Goal: Task Accomplishment & Management: Manage account settings

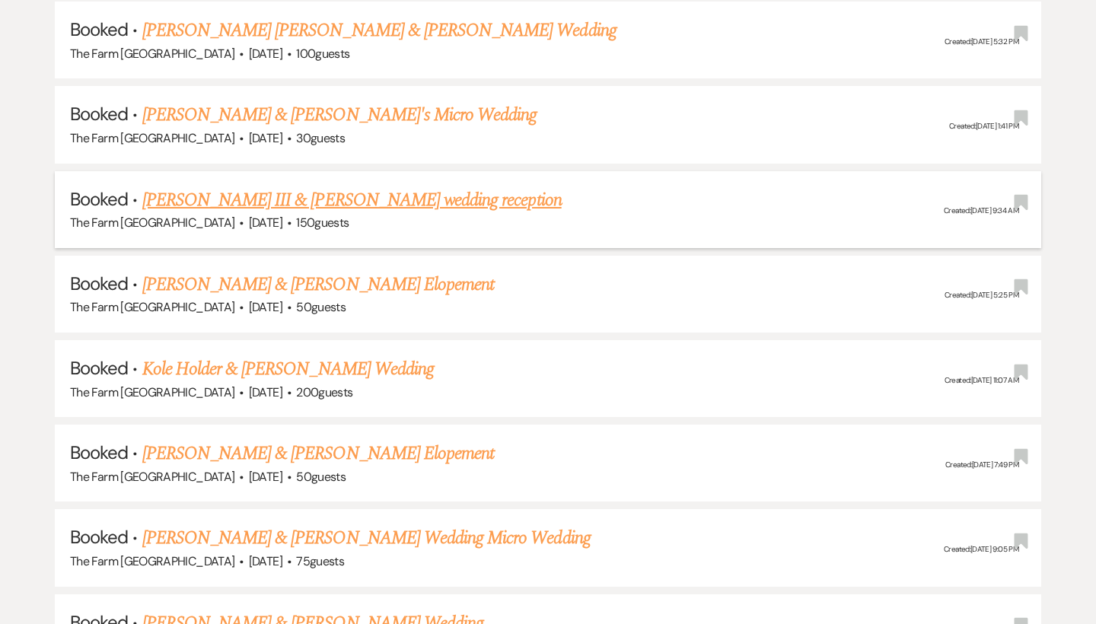
scroll to position [1707, 0]
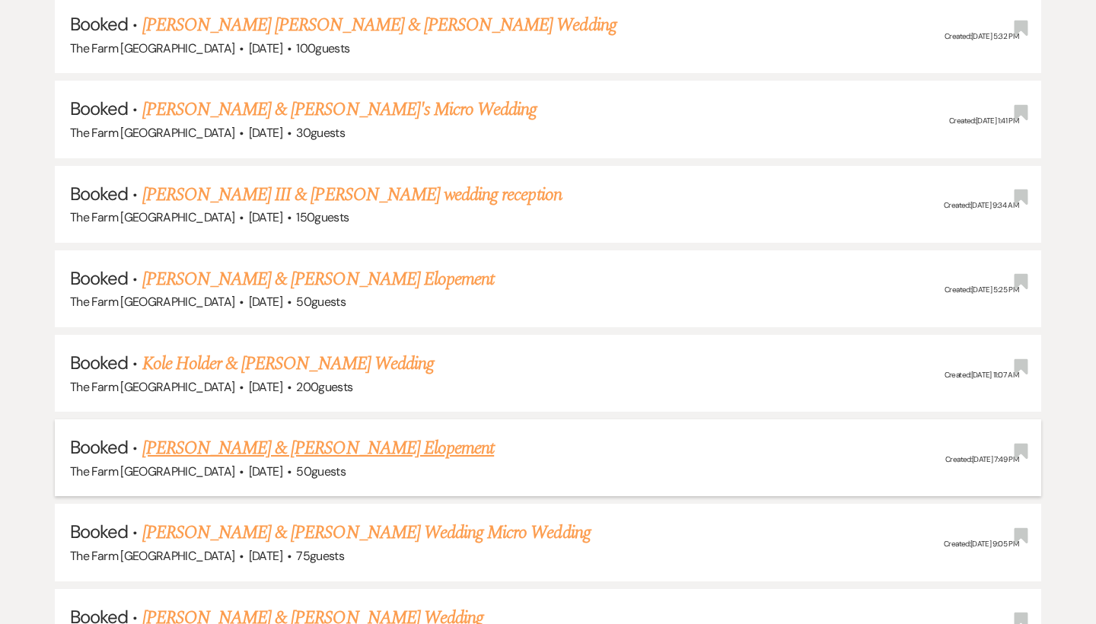
click at [352, 435] on link "[PERSON_NAME] & [PERSON_NAME] Elopement" at bounding box center [318, 448] width 352 height 27
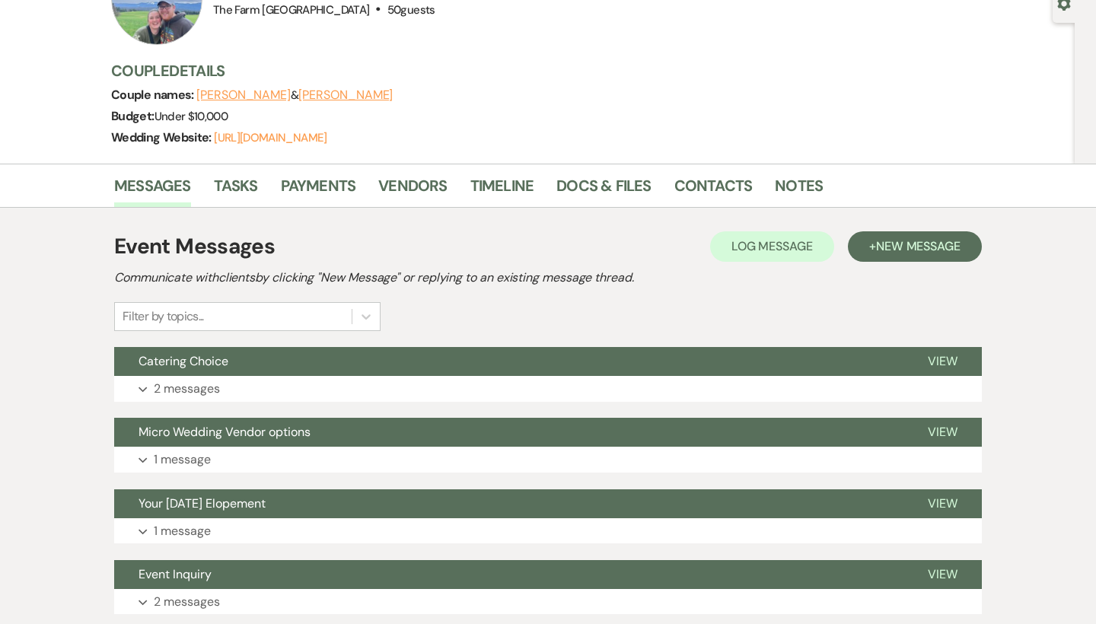
scroll to position [155, 0]
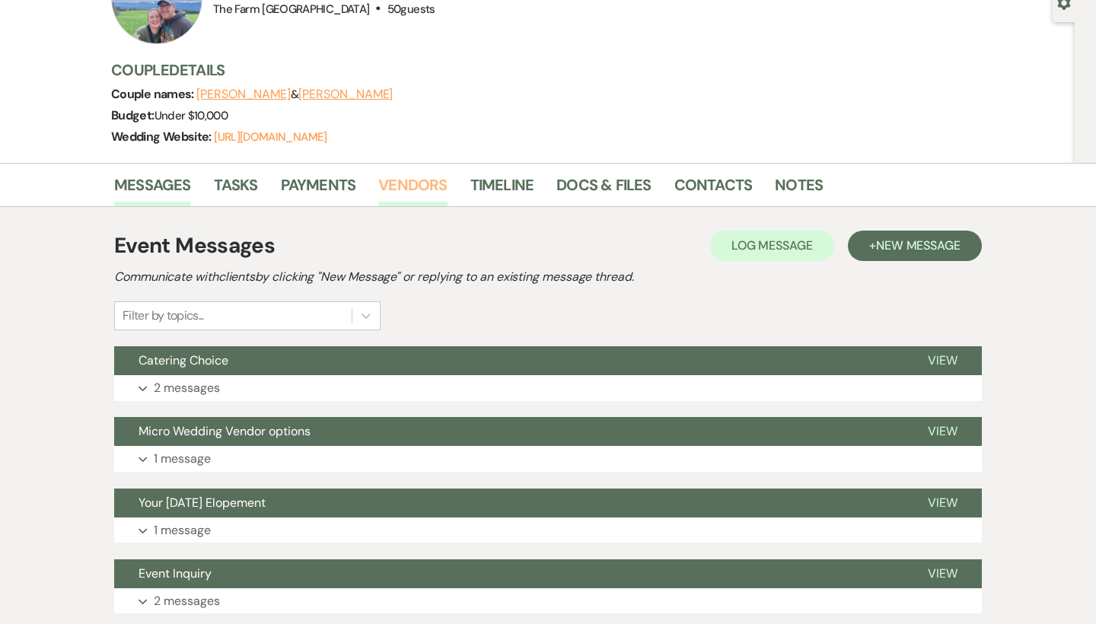
click at [413, 174] on link "Vendors" at bounding box center [412, 189] width 69 height 33
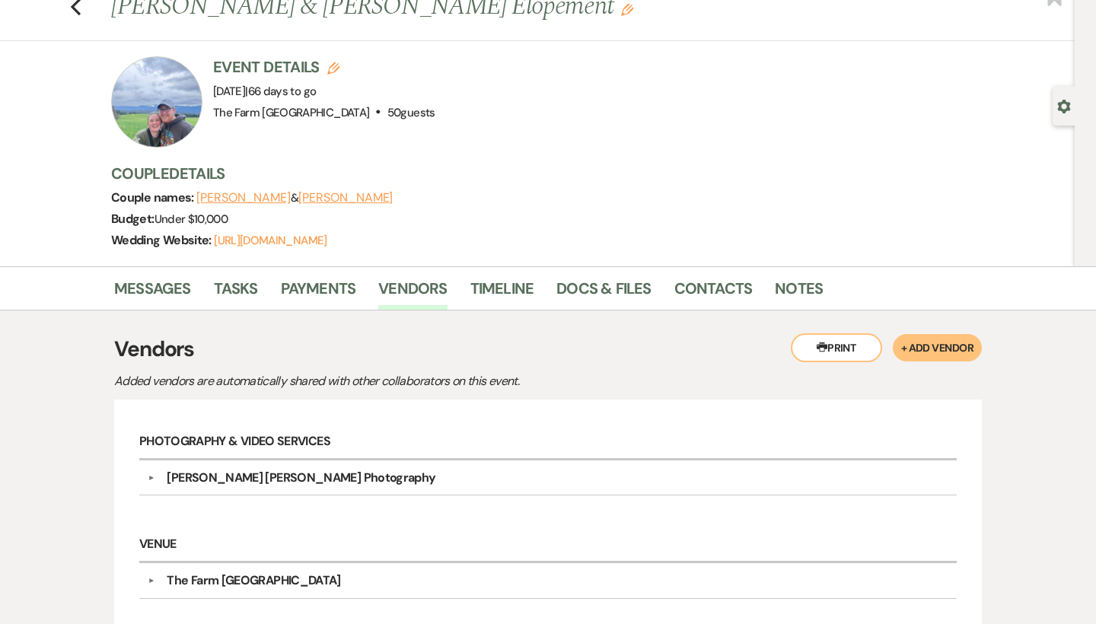
scroll to position [38, 0]
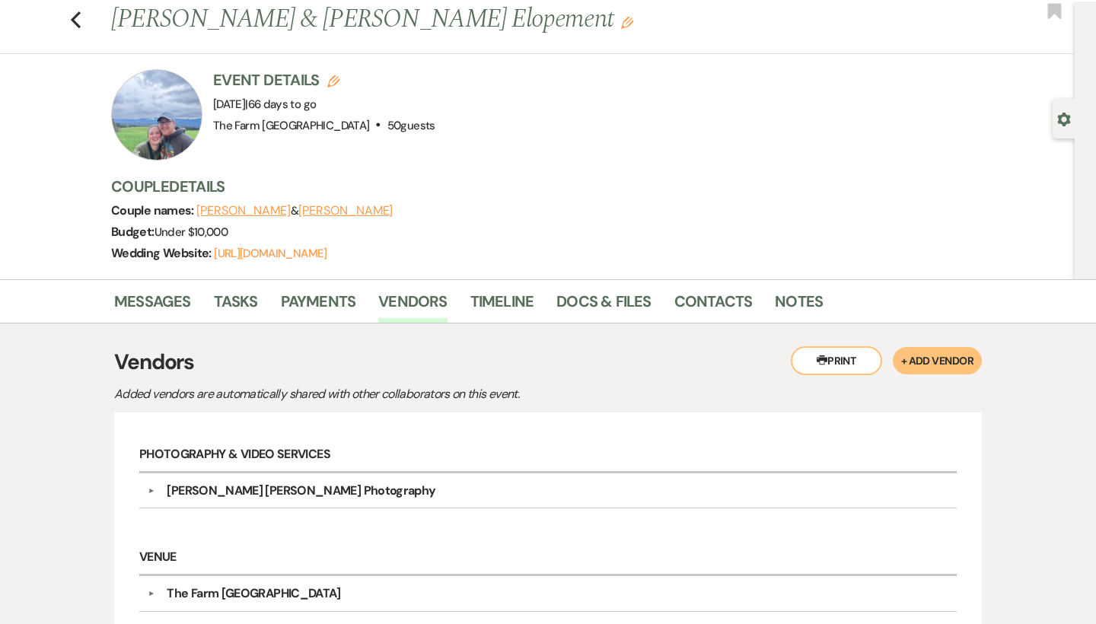
click at [83, 21] on div "Previous [PERSON_NAME] & [PERSON_NAME] Elopement Edit Bookmark" at bounding box center [533, 28] width 1082 height 53
click at [80, 20] on icon "Previous" at bounding box center [75, 20] width 11 height 18
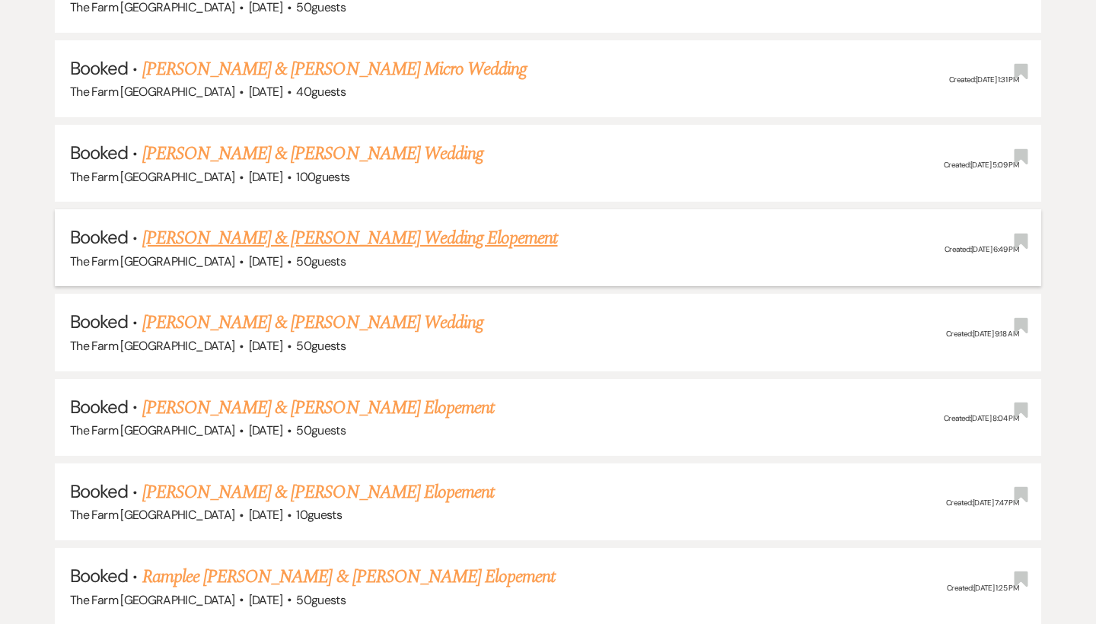
scroll to position [1004, 0]
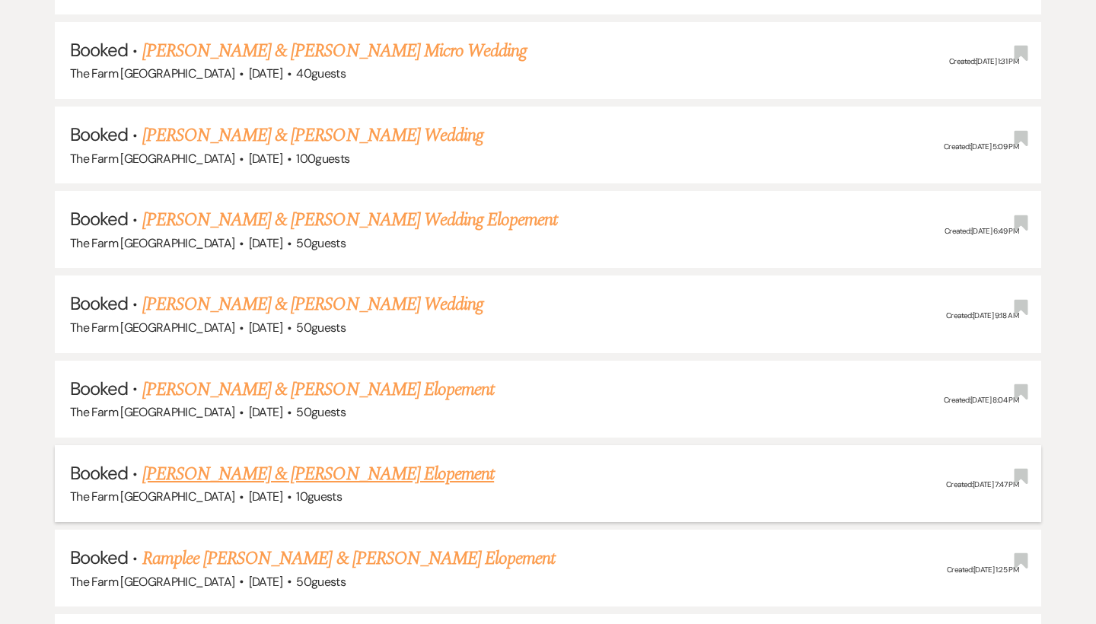
click at [316, 464] on link "[PERSON_NAME] & [PERSON_NAME] Elopement" at bounding box center [318, 474] width 352 height 27
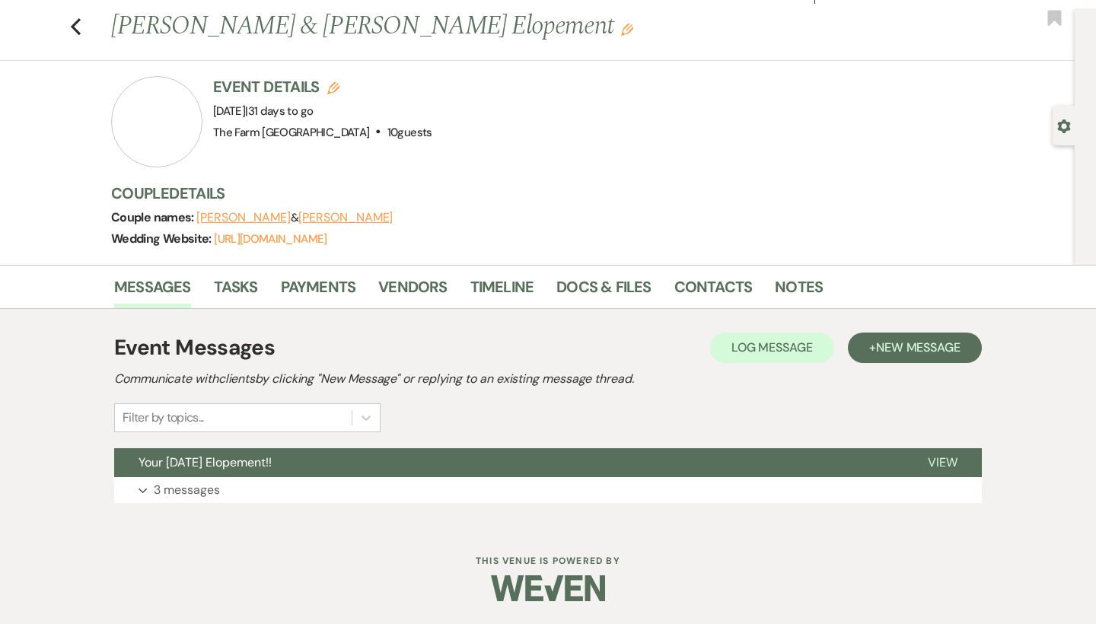
scroll to position [30, 0]
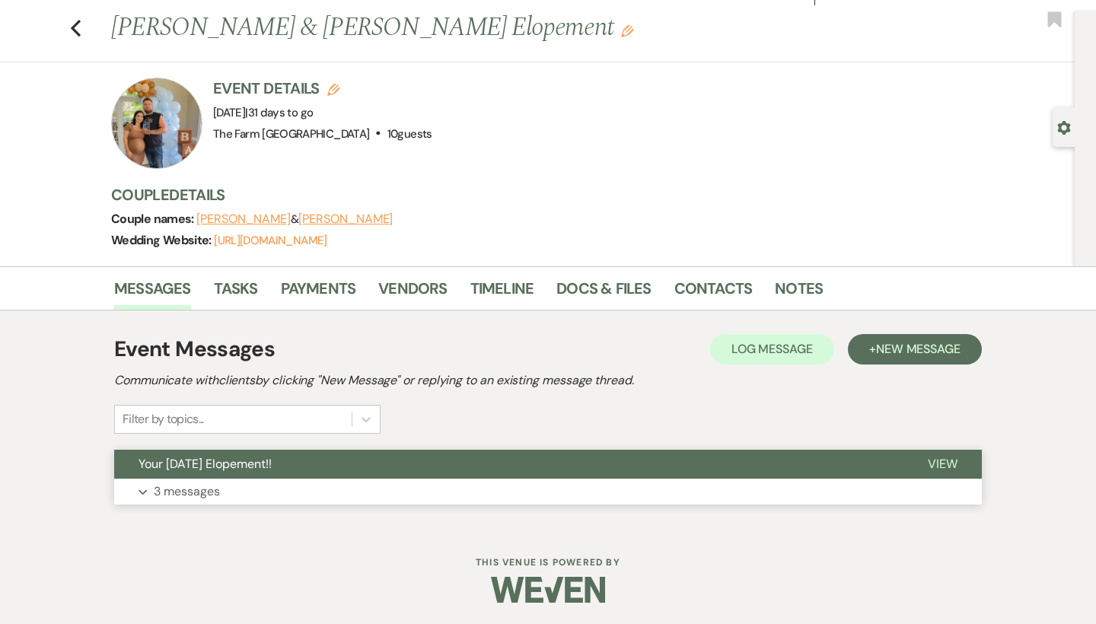
click at [207, 495] on p "3 messages" at bounding box center [187, 492] width 66 height 20
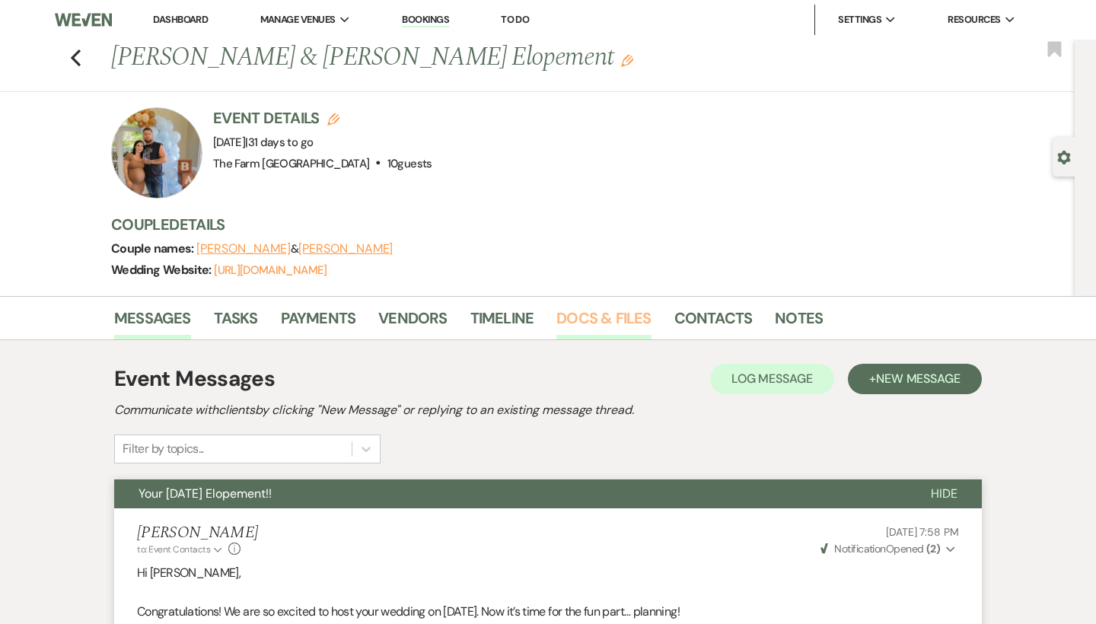
scroll to position [0, 0]
click at [595, 317] on link "Docs & Files" at bounding box center [603, 322] width 94 height 33
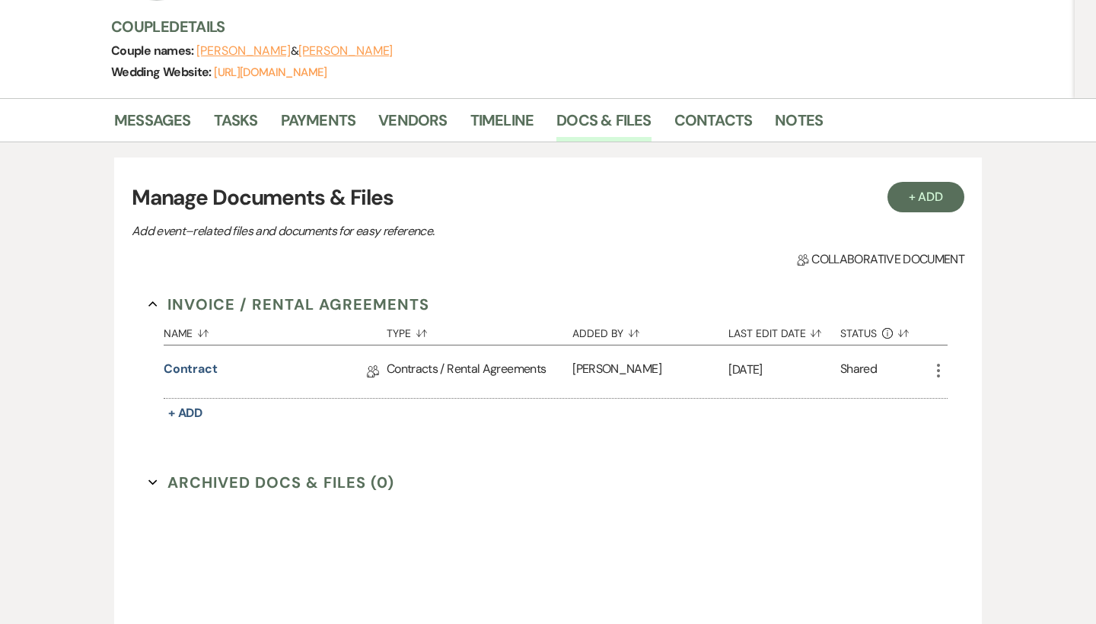
scroll to position [209, 0]
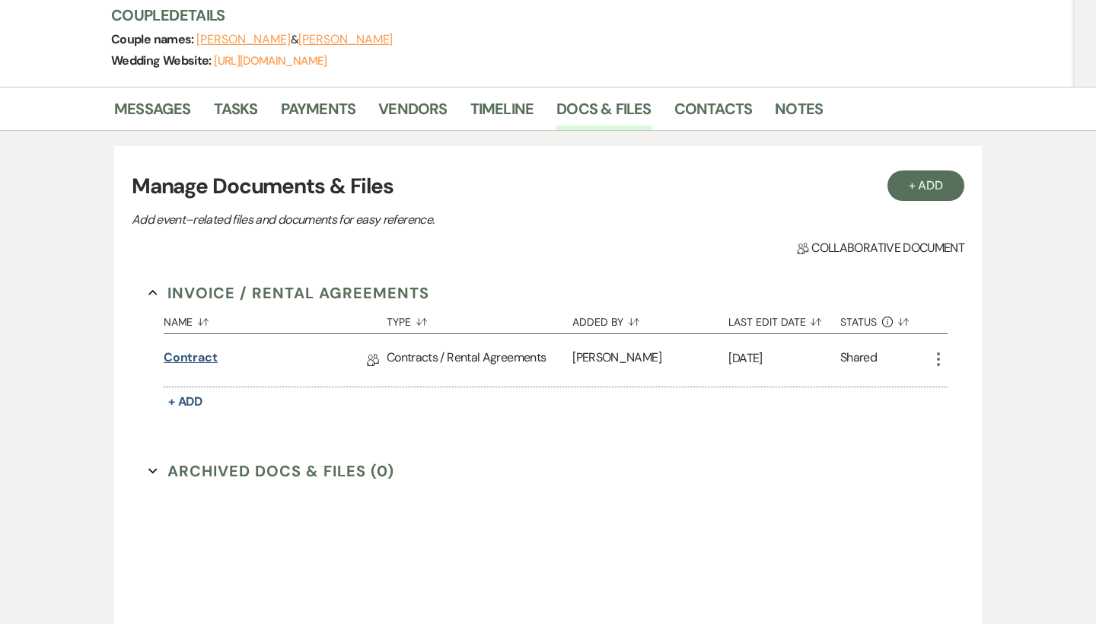
click at [201, 359] on link "Contract" at bounding box center [191, 361] width 54 height 24
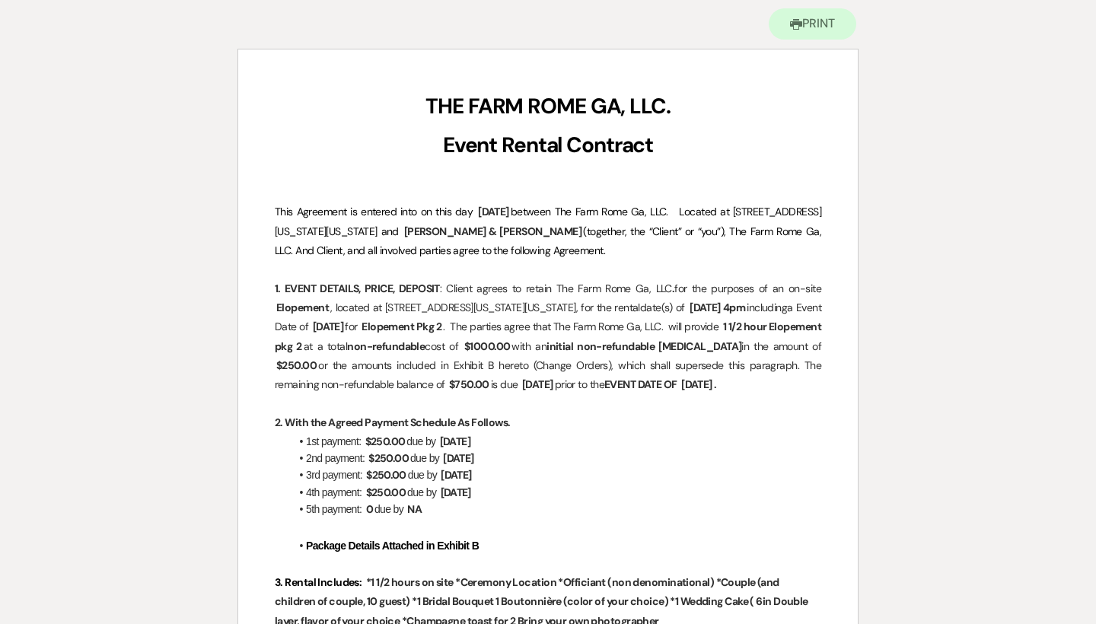
scroll to position [120, 0]
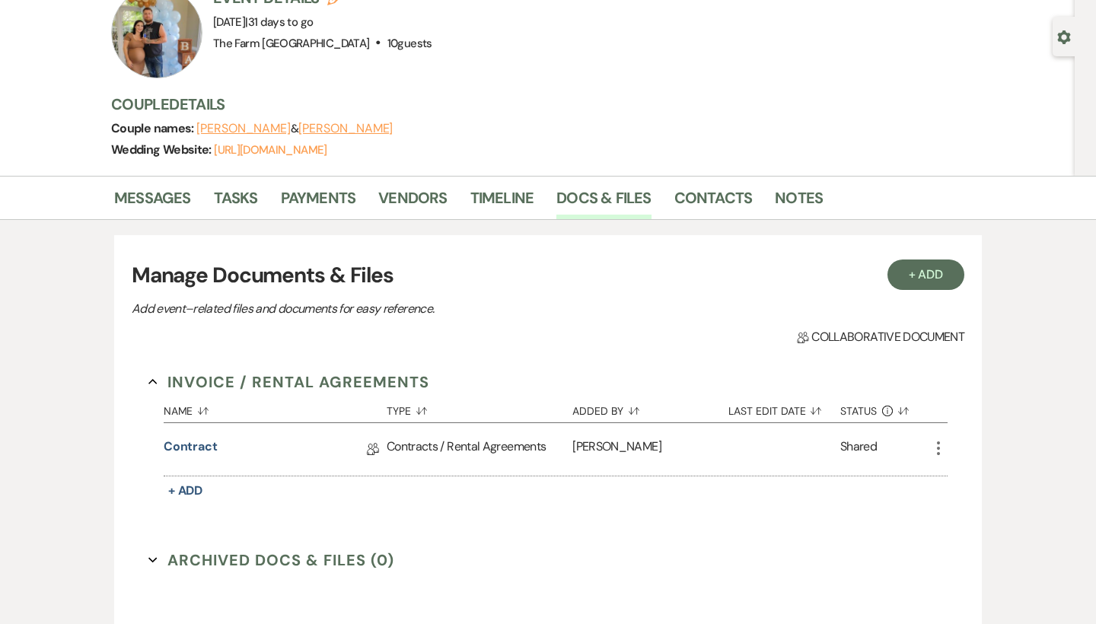
scroll to position [209, 0]
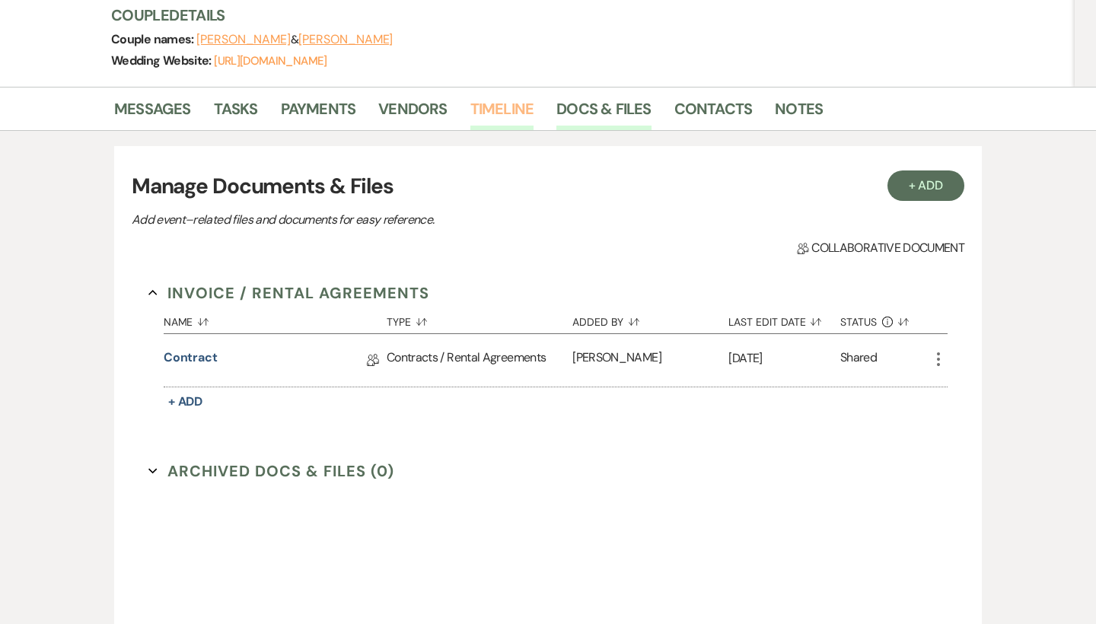
click at [500, 110] on link "Timeline" at bounding box center [502, 113] width 64 height 33
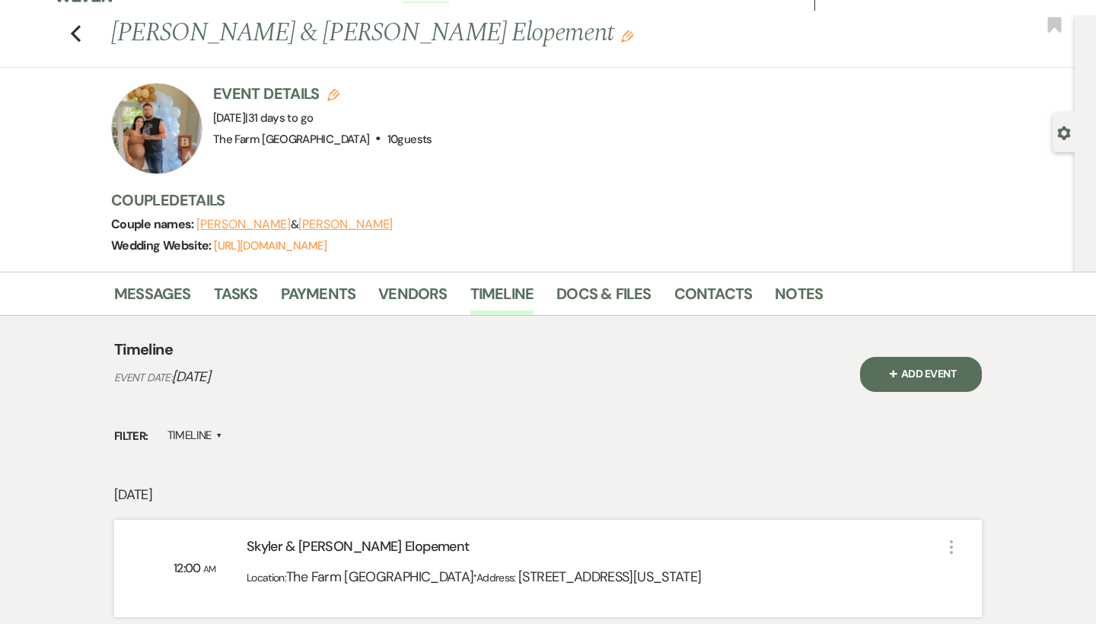
scroll to position [28, 0]
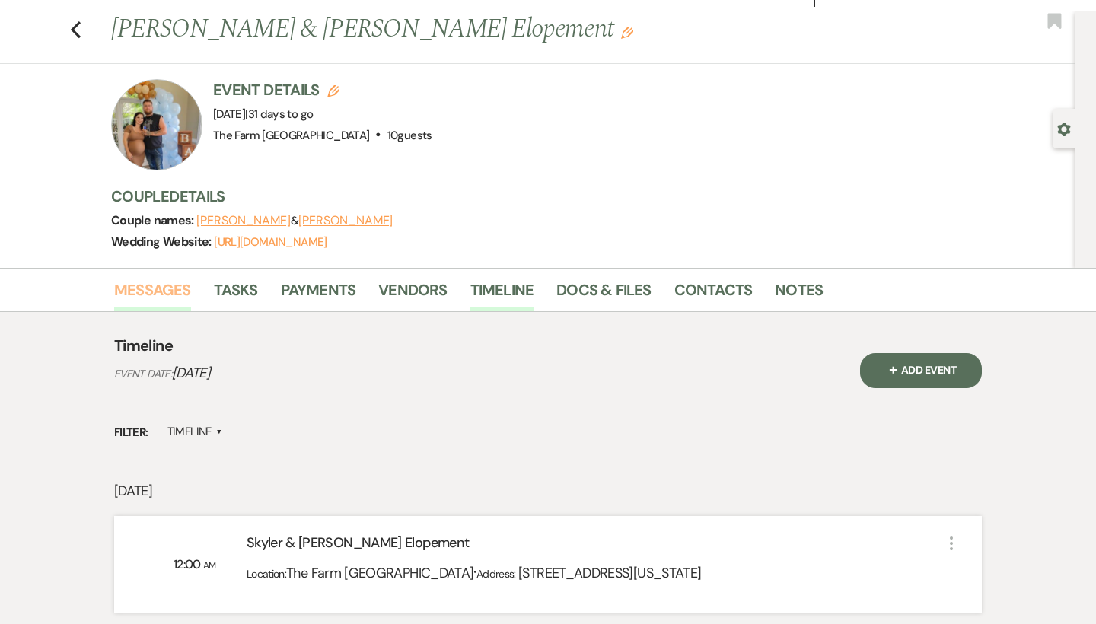
click at [164, 290] on link "Messages" at bounding box center [152, 294] width 77 height 33
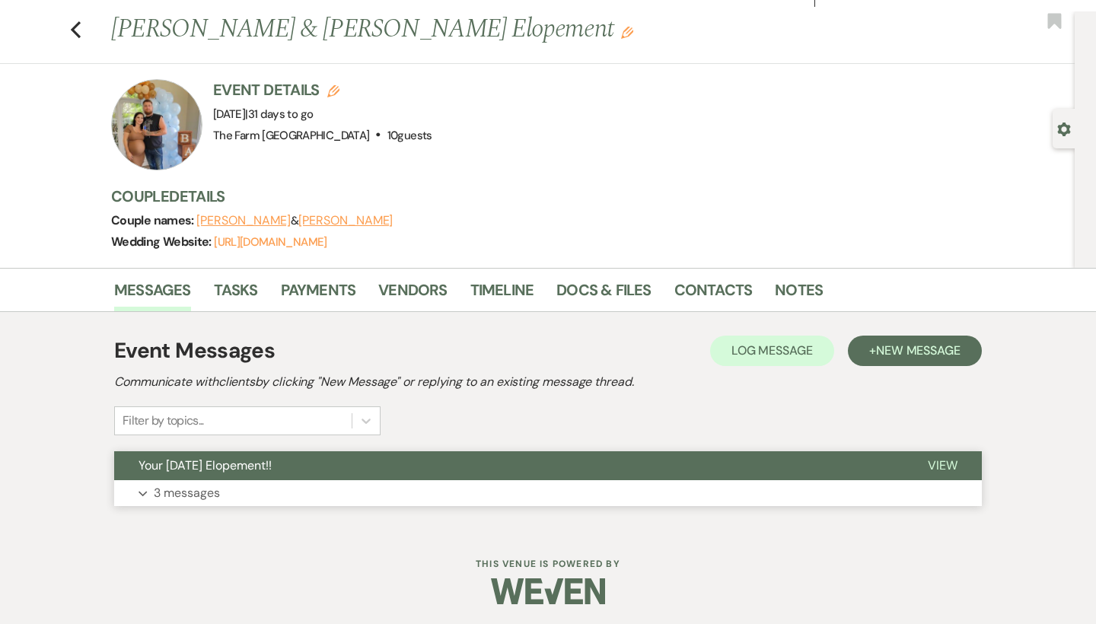
click at [196, 493] on p "3 messages" at bounding box center [187, 493] width 66 height 20
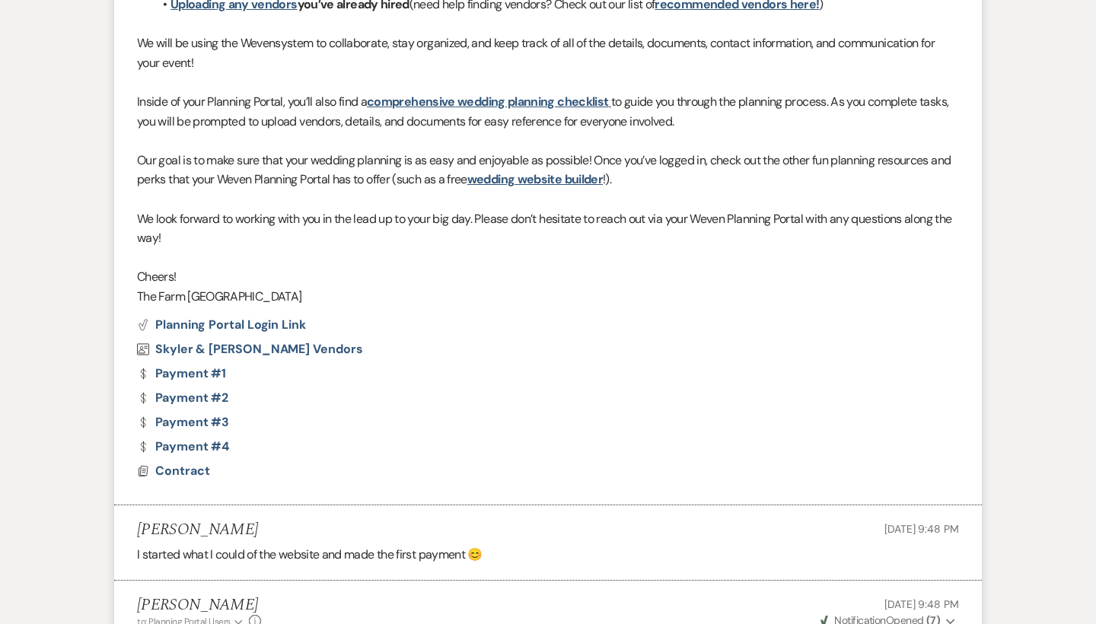
scroll to position [686, 0]
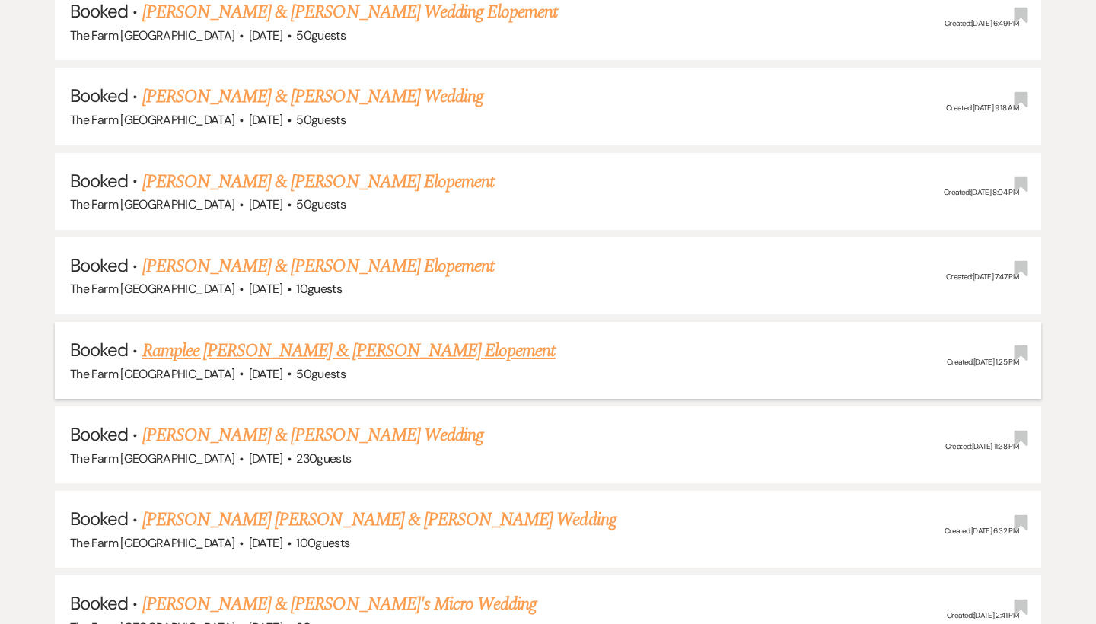
scroll to position [1213, 0]
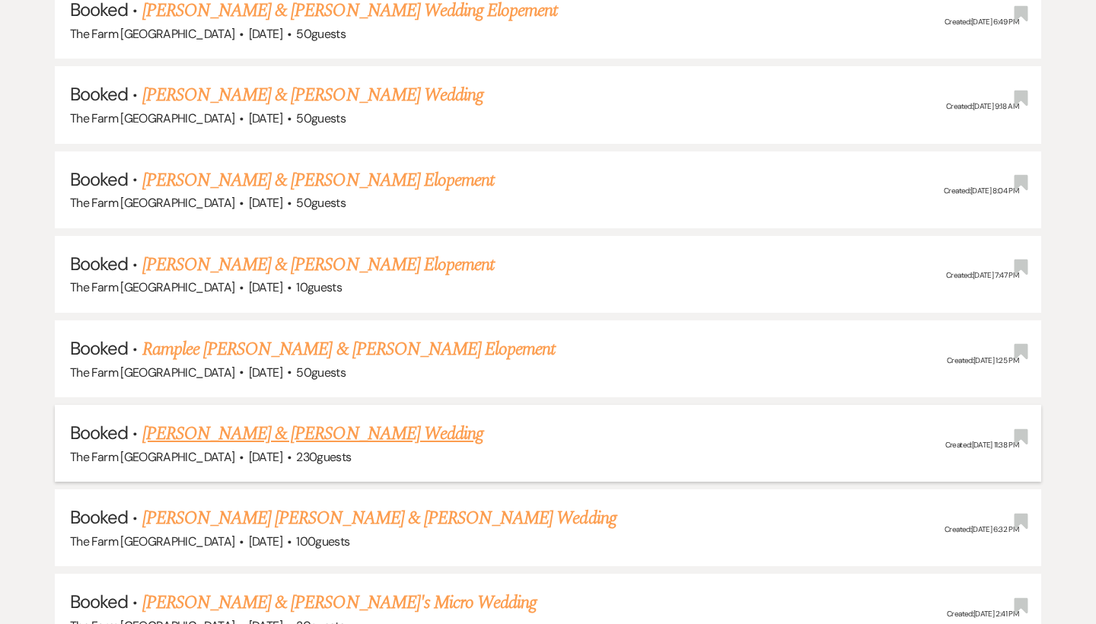
click at [375, 420] on link "[PERSON_NAME] & [PERSON_NAME] Wedding" at bounding box center [312, 433] width 341 height 27
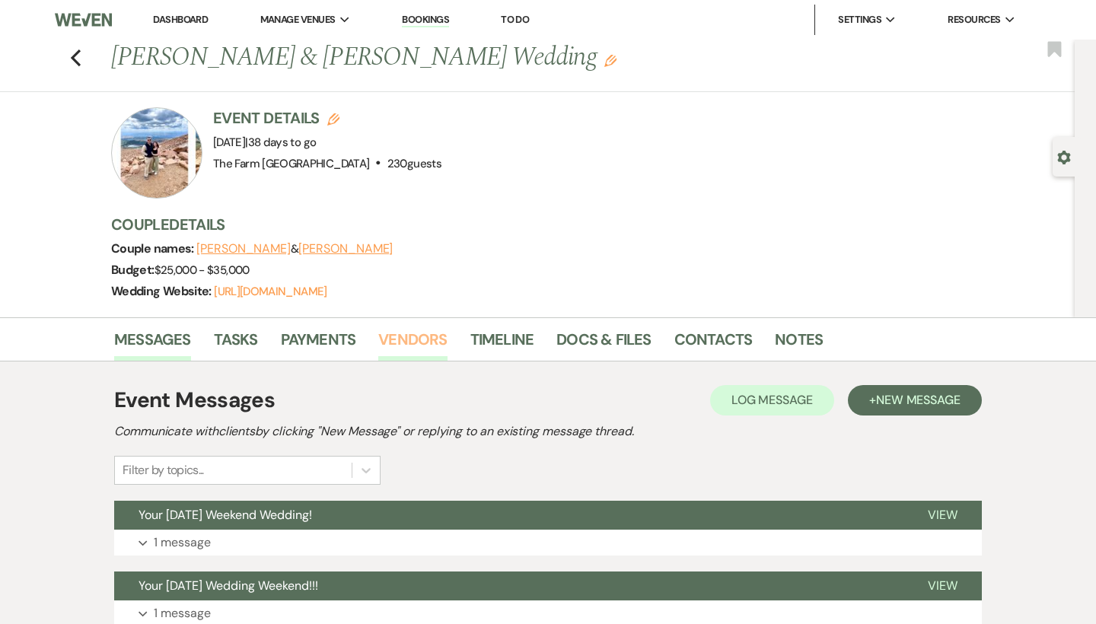
click at [416, 342] on link "Vendors" at bounding box center [412, 343] width 69 height 33
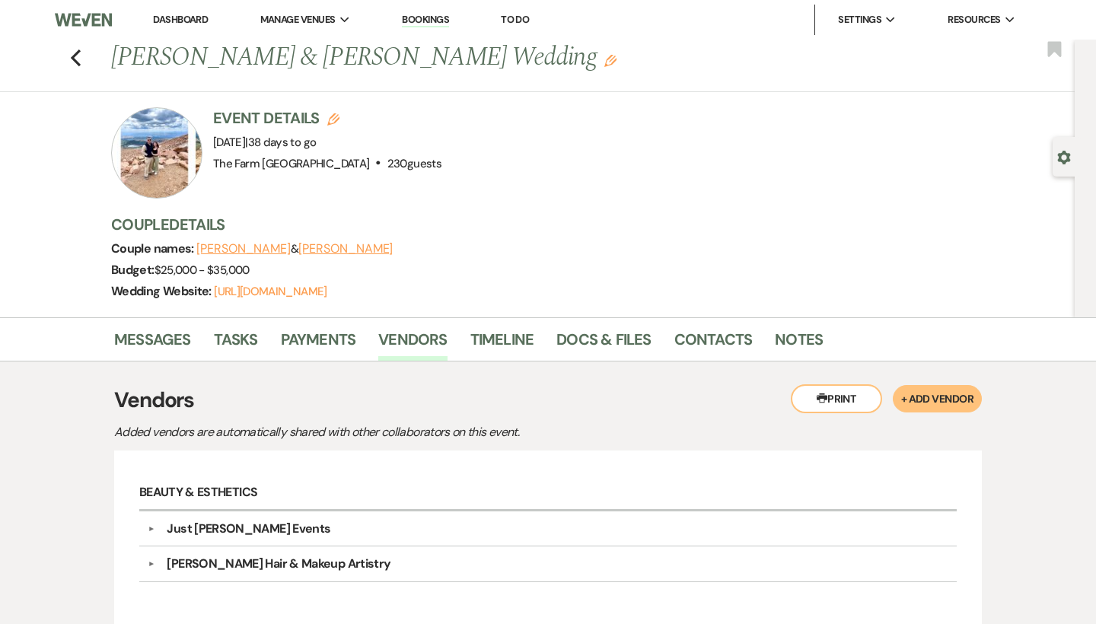
click at [83, 59] on div "Previous [PERSON_NAME] & [PERSON_NAME] Wedding Edit Bookmark" at bounding box center [533, 66] width 1082 height 53
click at [78, 58] on icon "Previous" at bounding box center [75, 58] width 11 height 18
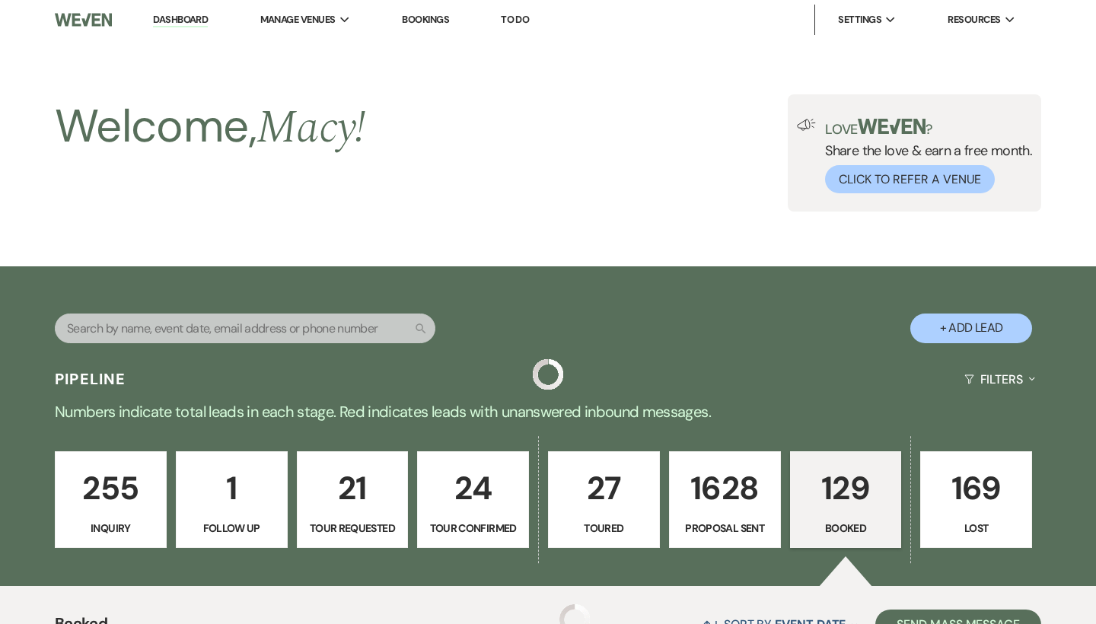
scroll to position [1213, 0]
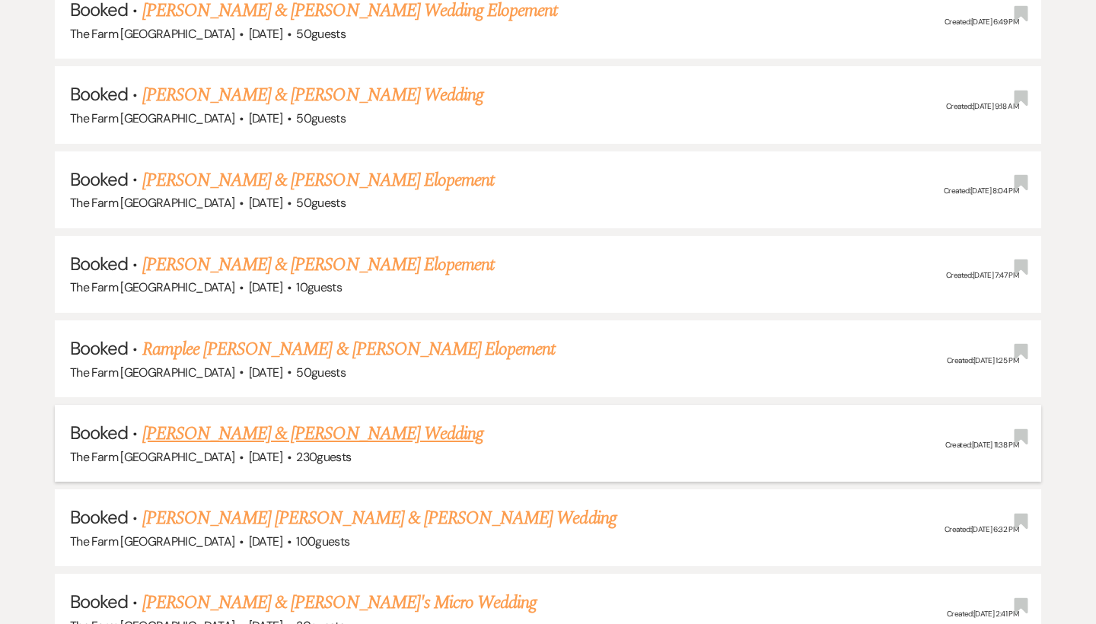
click at [303, 420] on link "[PERSON_NAME] & [PERSON_NAME] Wedding" at bounding box center [312, 433] width 341 height 27
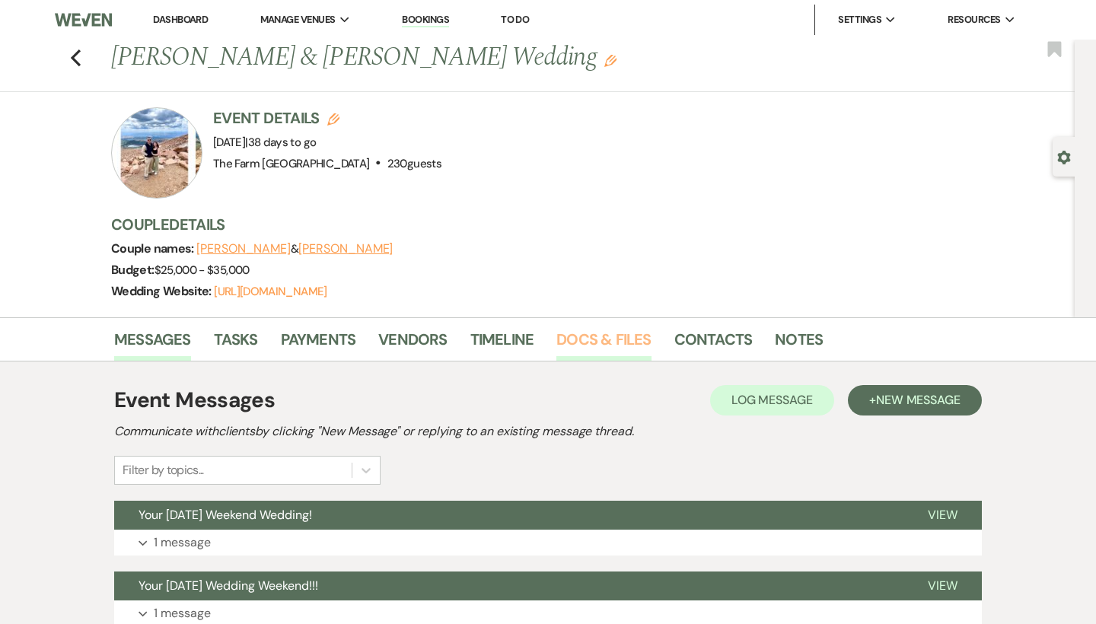
click at [620, 339] on link "Docs & Files" at bounding box center [603, 343] width 94 height 33
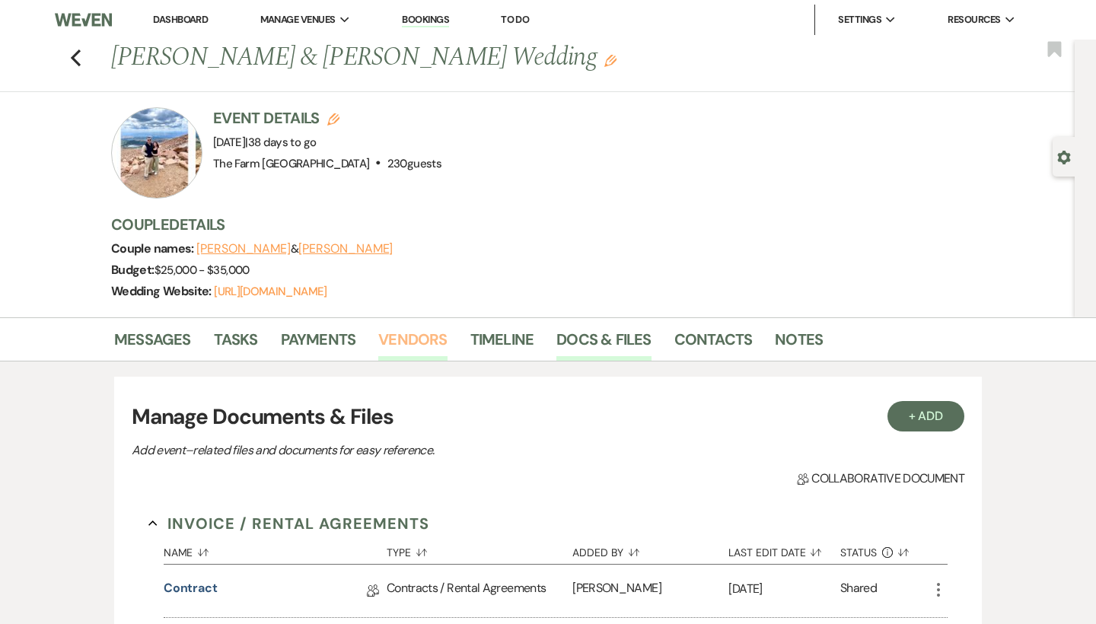
click at [410, 333] on link "Vendors" at bounding box center [412, 343] width 69 height 33
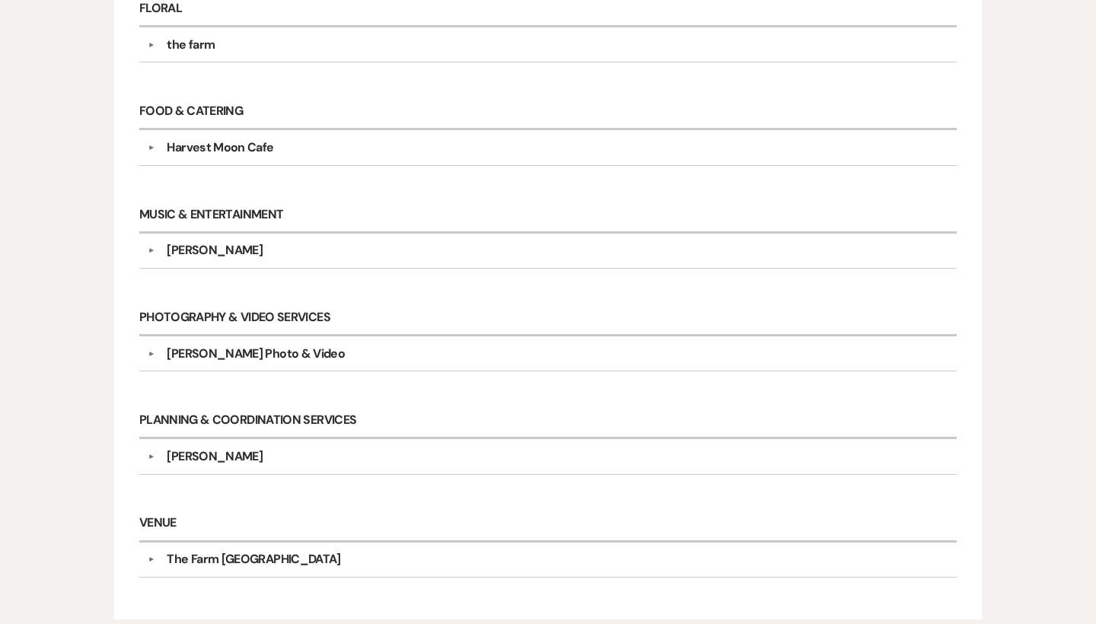
scroll to position [726, 0]
click at [151, 452] on button "▼" at bounding box center [151, 456] width 18 height 8
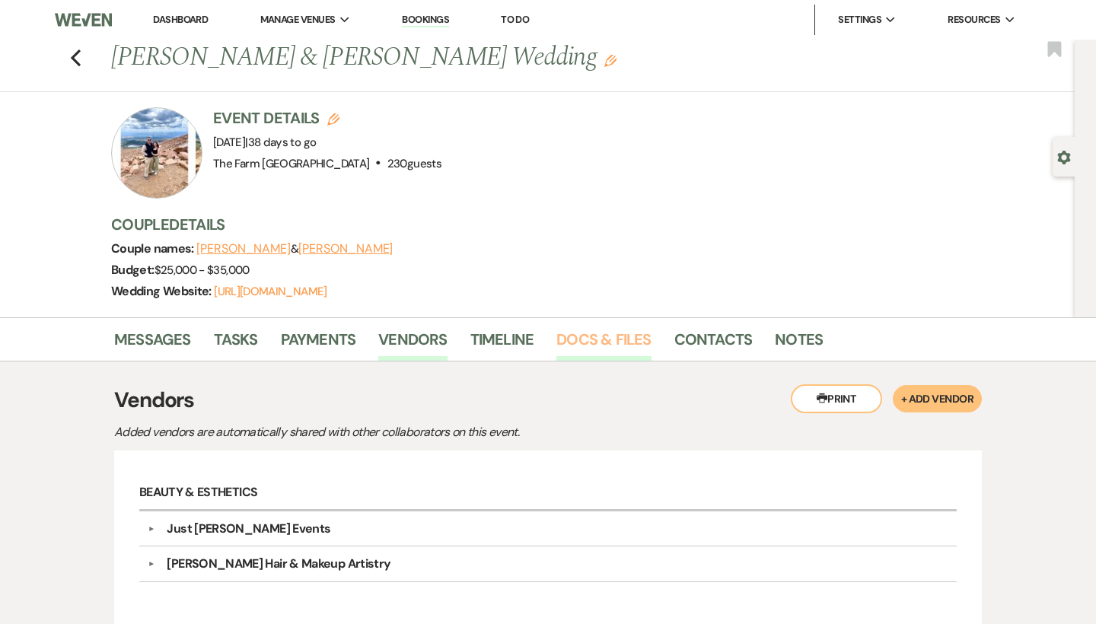
scroll to position [0, 0]
click at [75, 60] on use "button" at bounding box center [76, 57] width 10 height 17
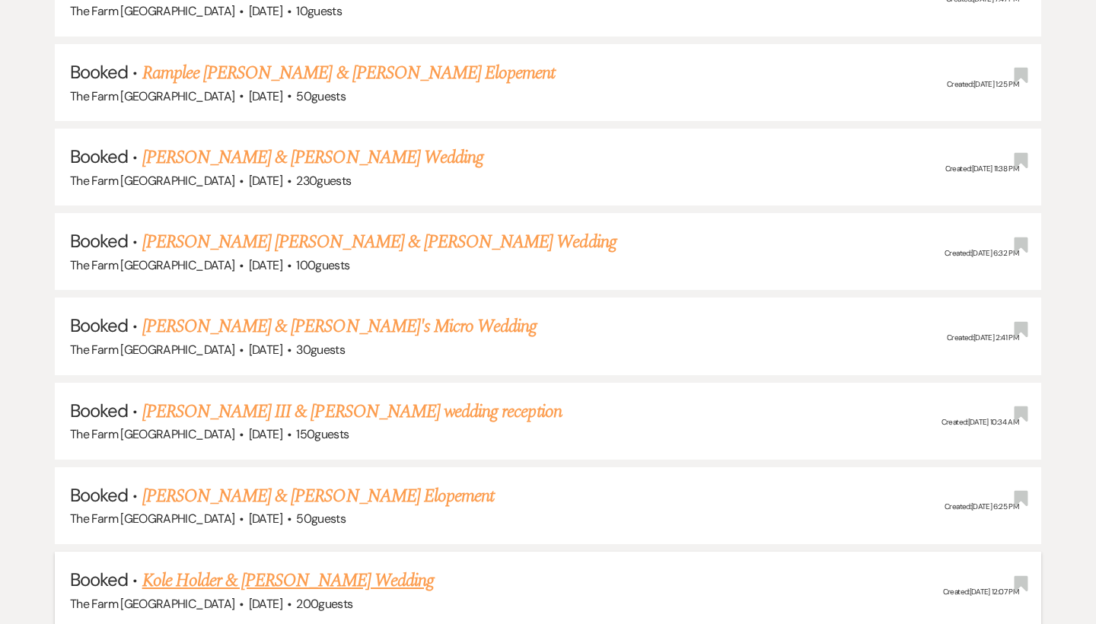
scroll to position [1595, 0]
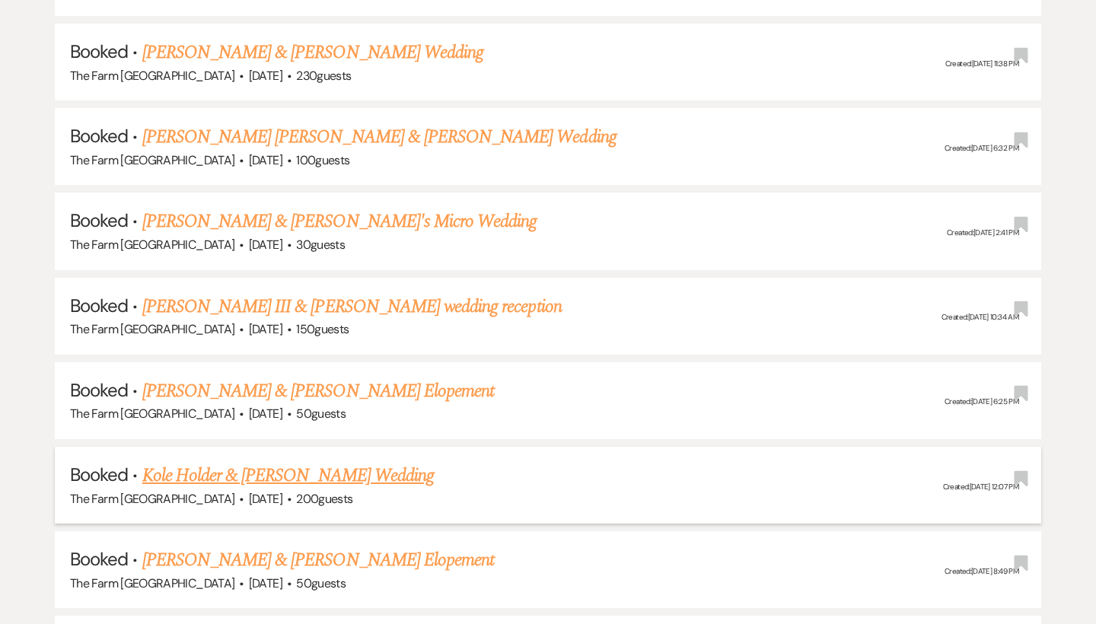
click at [316, 462] on link "Kole Holder & [PERSON_NAME] Wedding" at bounding box center [288, 475] width 292 height 27
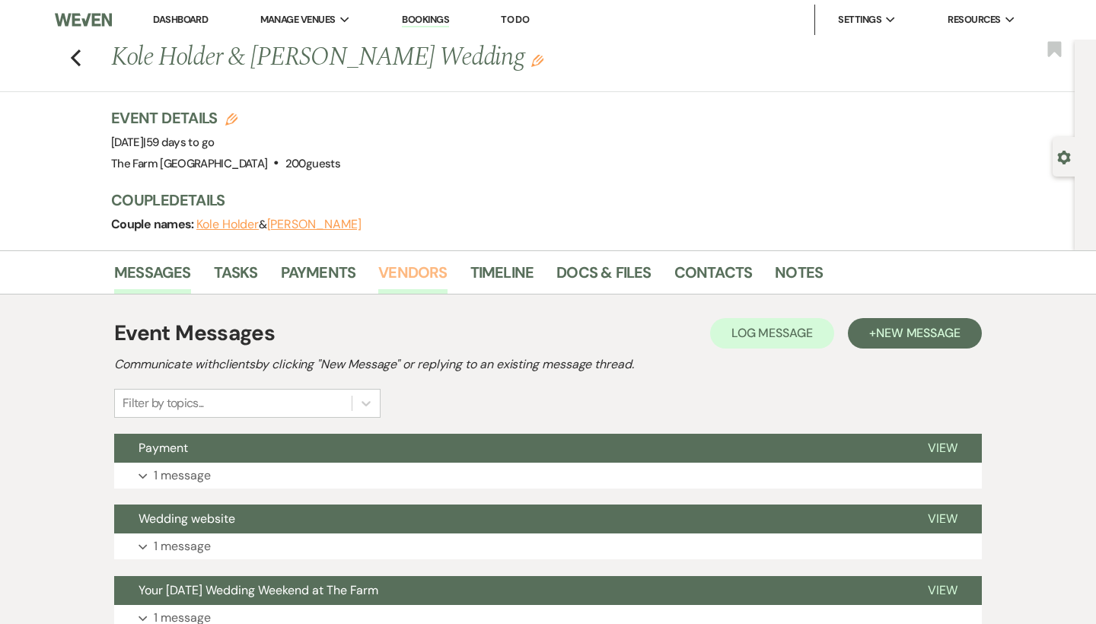
click at [404, 267] on link "Vendors" at bounding box center [412, 276] width 69 height 33
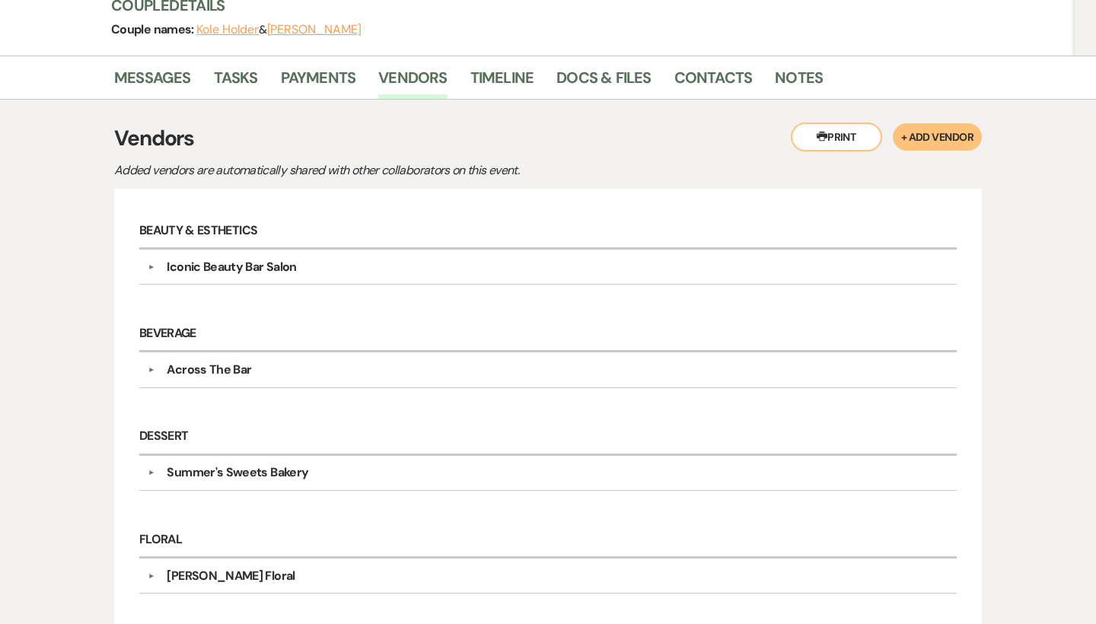
scroll to position [196, 0]
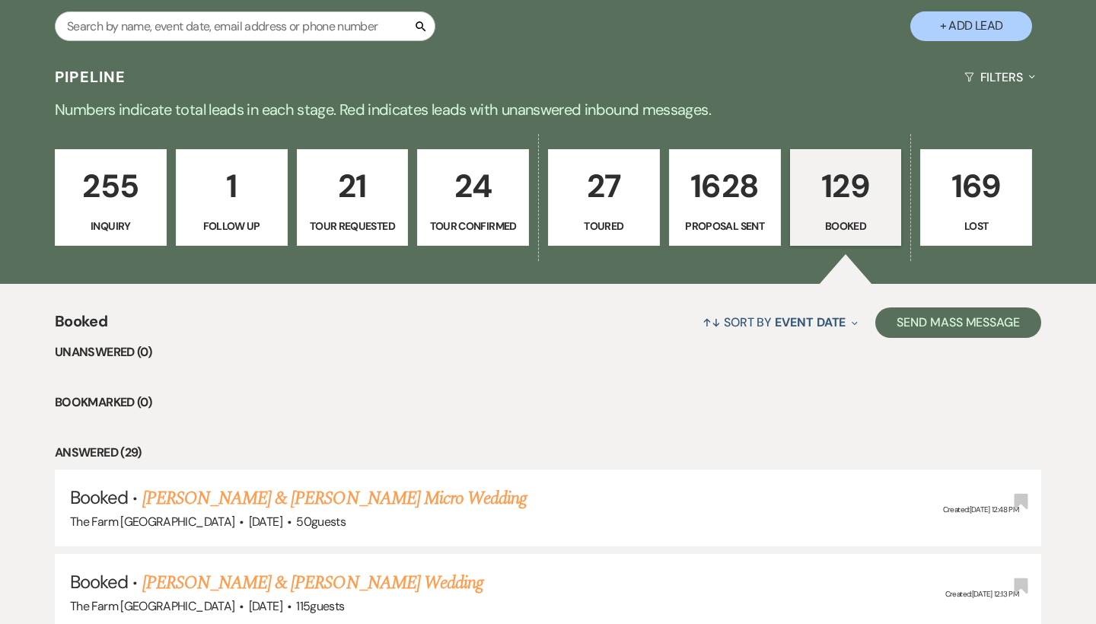
scroll to position [301, 0]
